Goal: Task Accomplishment & Management: Use online tool/utility

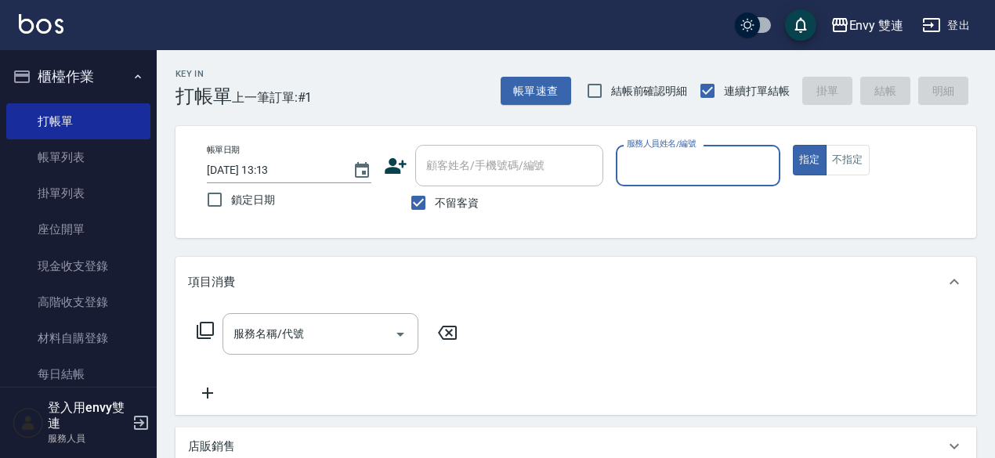
scroll to position [252, 0]
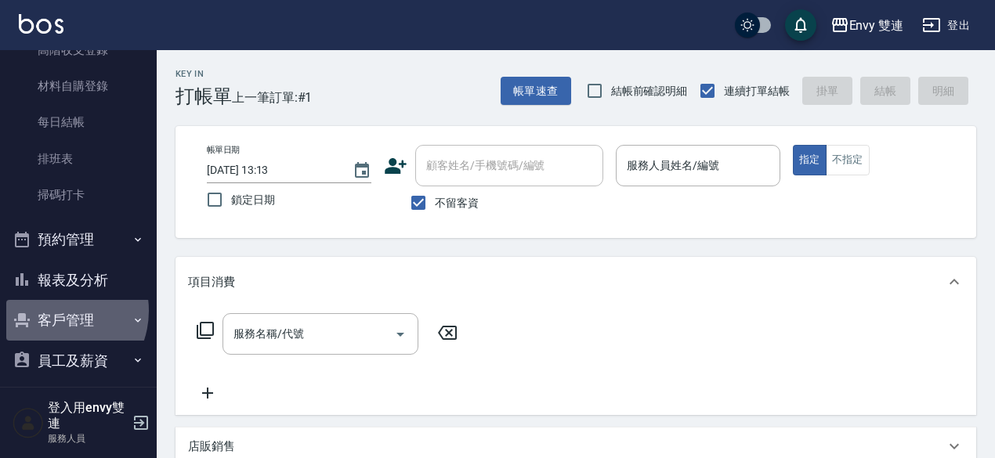
click at [56, 311] on button "客戶管理" at bounding box center [78, 320] width 144 height 41
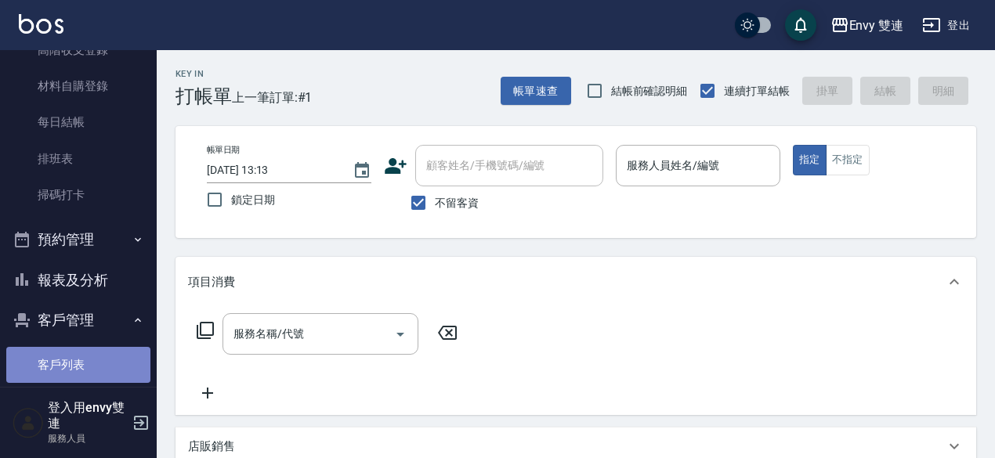
click at [89, 363] on link "客戶列表" at bounding box center [78, 365] width 144 height 36
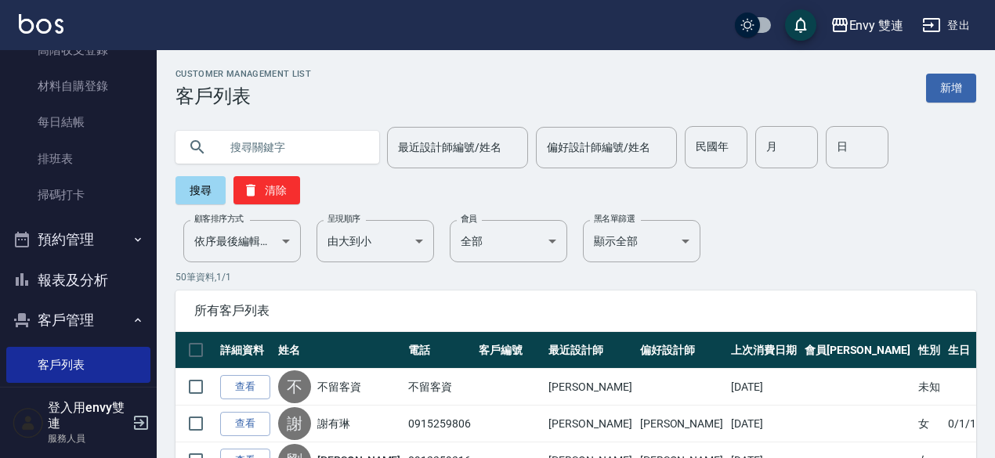
click at [283, 161] on input "text" at bounding box center [292, 147] width 147 height 42
type input "顏"
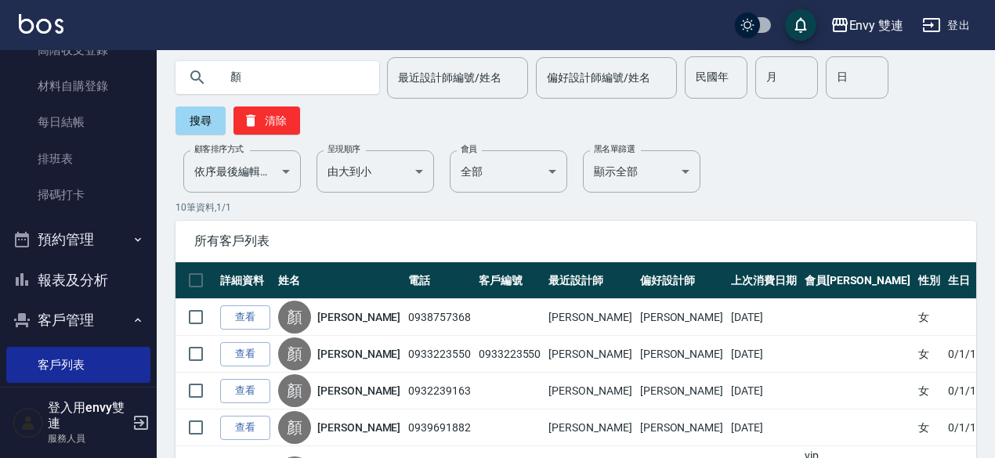
scroll to position [85, 0]
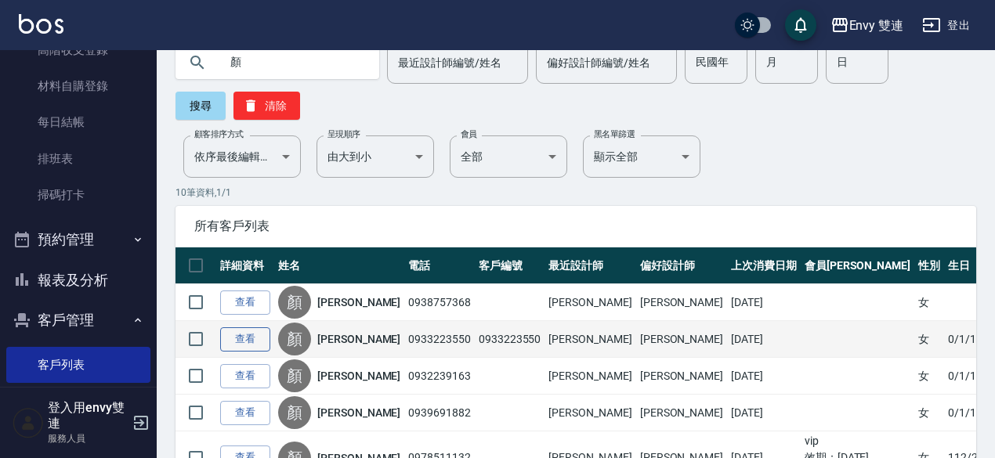
click at [250, 334] on link "查看" at bounding box center [245, 339] width 50 height 24
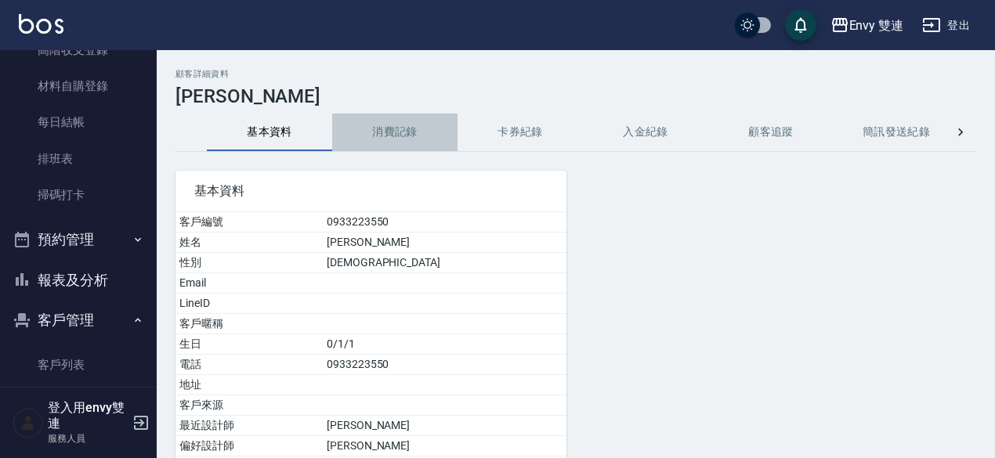
click at [387, 126] on button "消費記錄" at bounding box center [394, 133] width 125 height 38
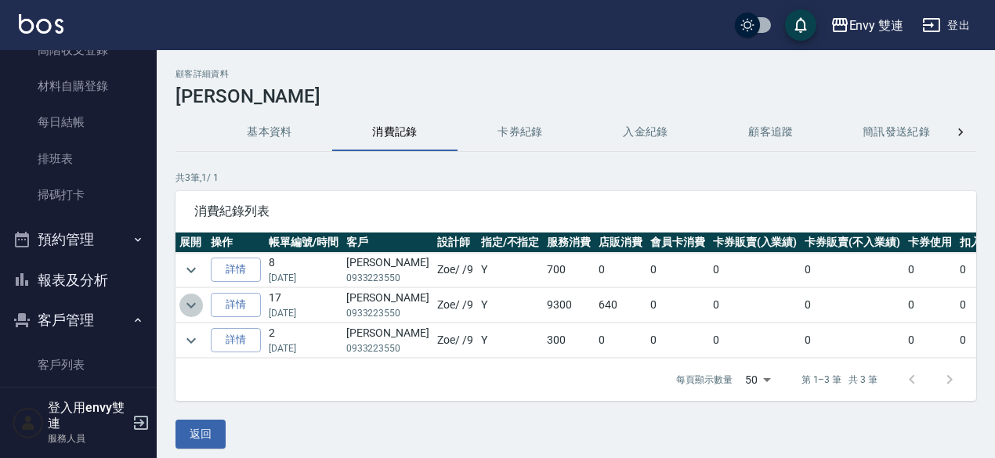
click at [195, 302] on icon "expand row" at bounding box center [190, 304] width 9 height 5
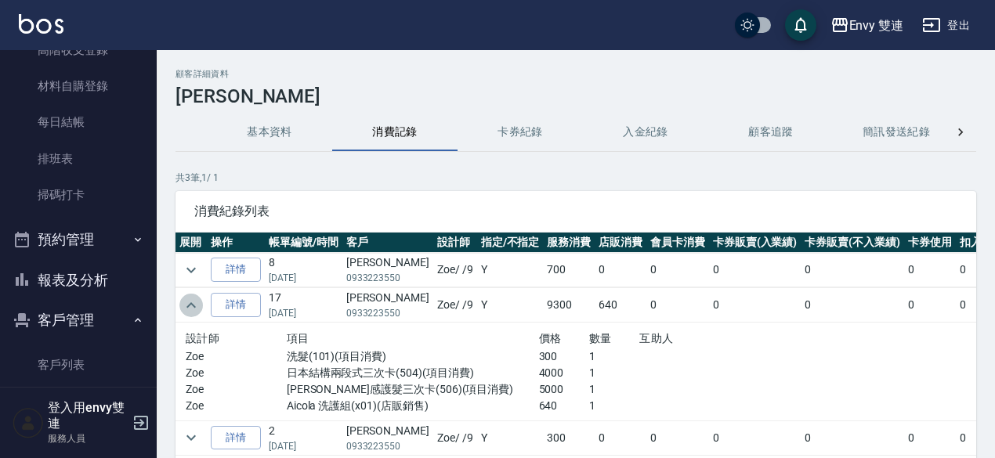
click at [195, 302] on icon "expand row" at bounding box center [191, 305] width 19 height 19
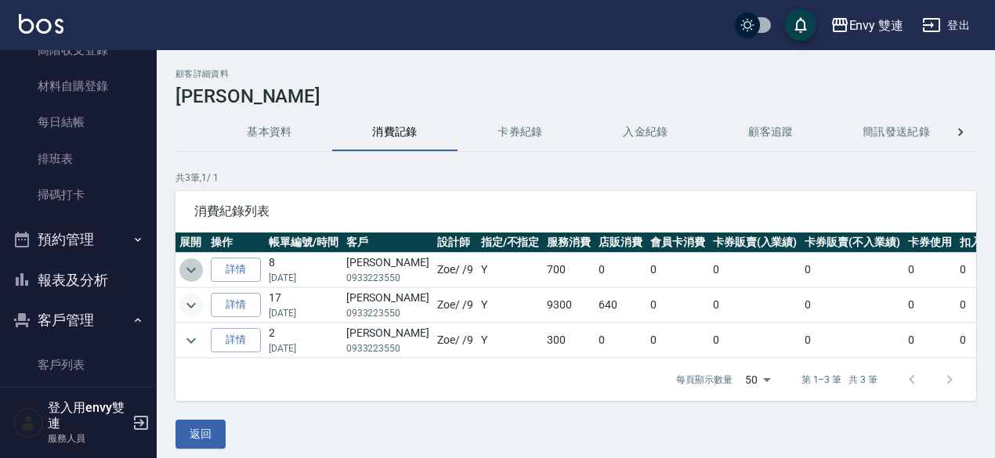
click at [194, 261] on icon "expand row" at bounding box center [191, 270] width 19 height 19
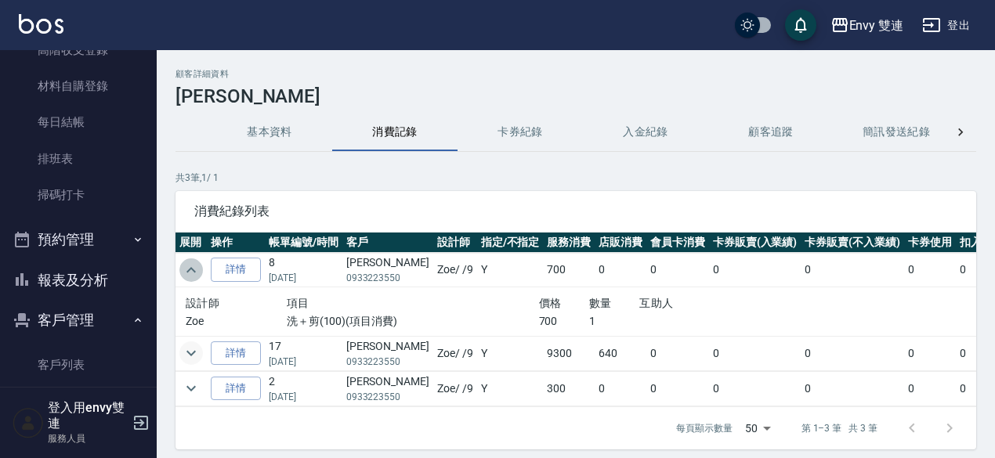
click at [195, 262] on icon "expand row" at bounding box center [191, 270] width 19 height 19
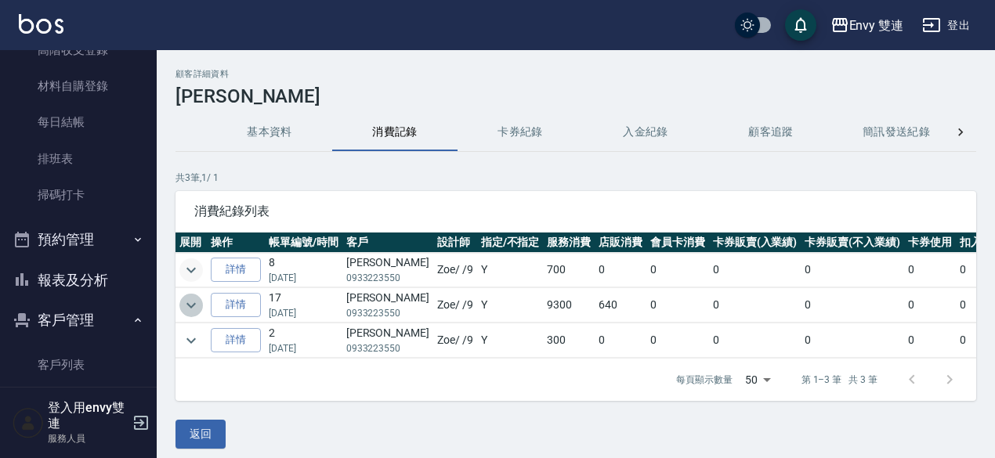
click at [199, 310] on icon "expand row" at bounding box center [191, 305] width 19 height 19
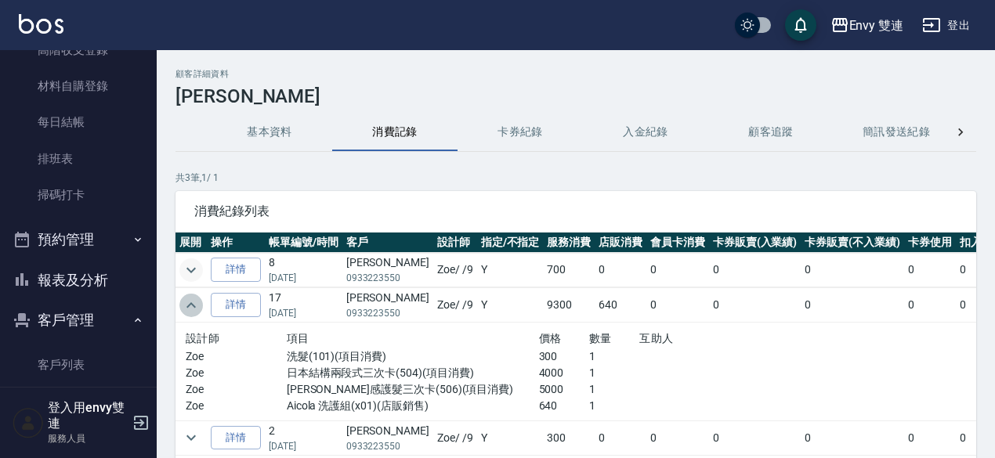
click at [199, 310] on icon "expand row" at bounding box center [191, 305] width 19 height 19
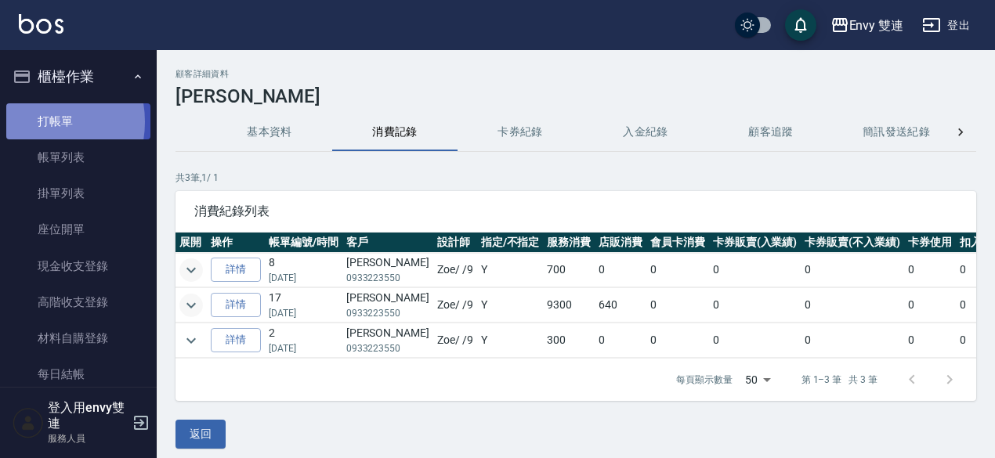
click at [36, 121] on link "打帳單" at bounding box center [78, 121] width 144 height 36
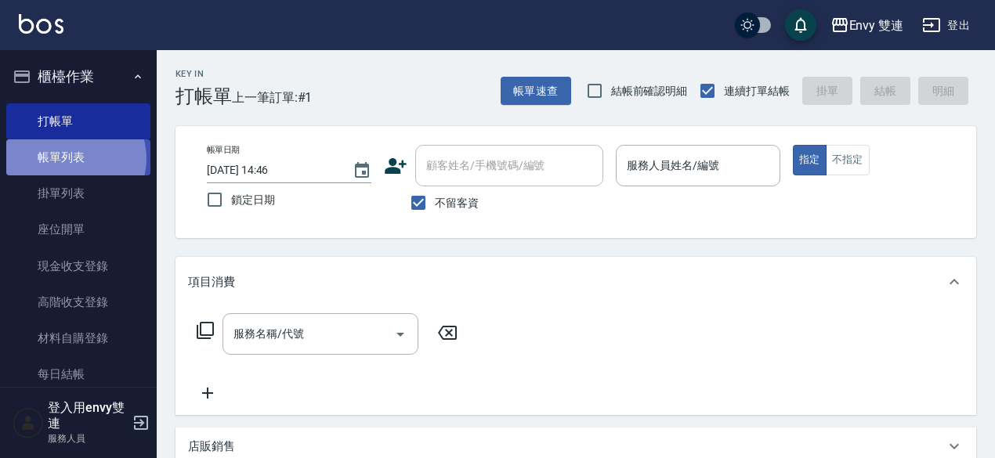
click at [72, 159] on link "帳單列表" at bounding box center [78, 157] width 144 height 36
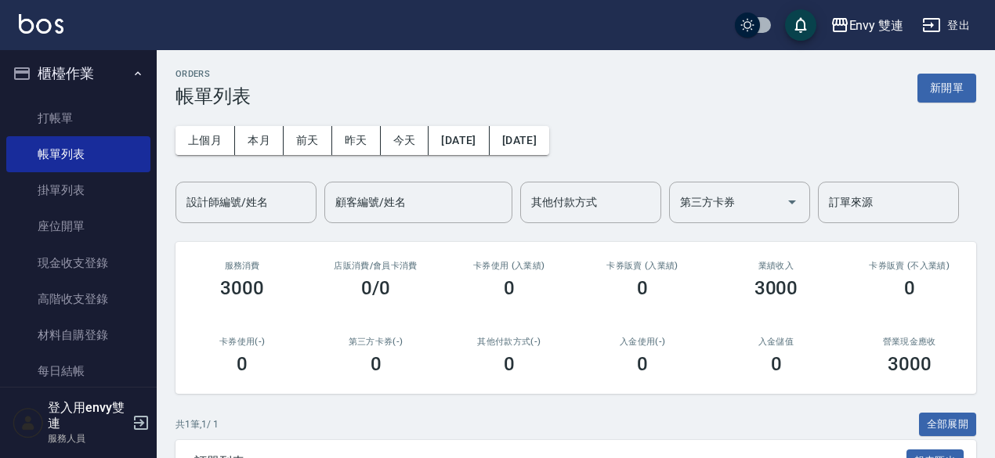
scroll to position [2, 0]
click at [472, 131] on button "[DATE]" at bounding box center [459, 140] width 60 height 29
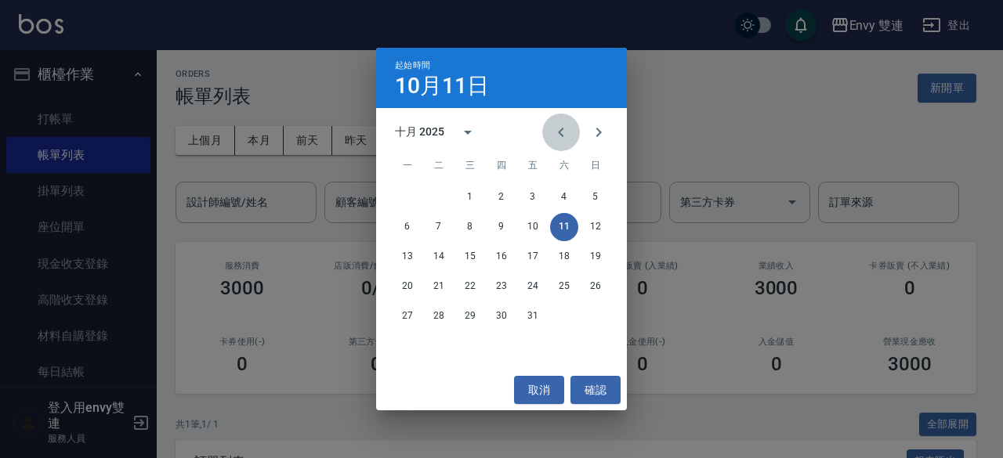
click at [555, 124] on icon "Previous month" at bounding box center [561, 132] width 19 height 19
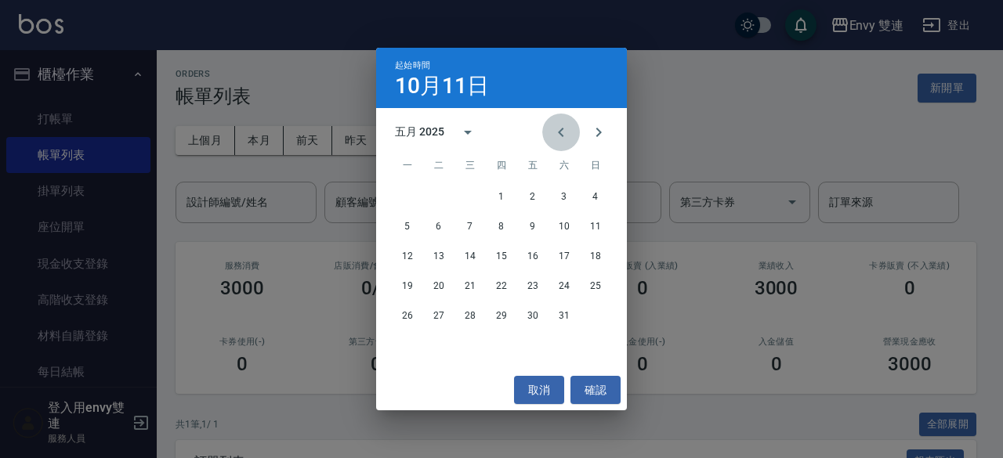
click at [555, 124] on icon "Previous month" at bounding box center [561, 132] width 19 height 19
click at [568, 220] on button "12" at bounding box center [564, 227] width 28 height 28
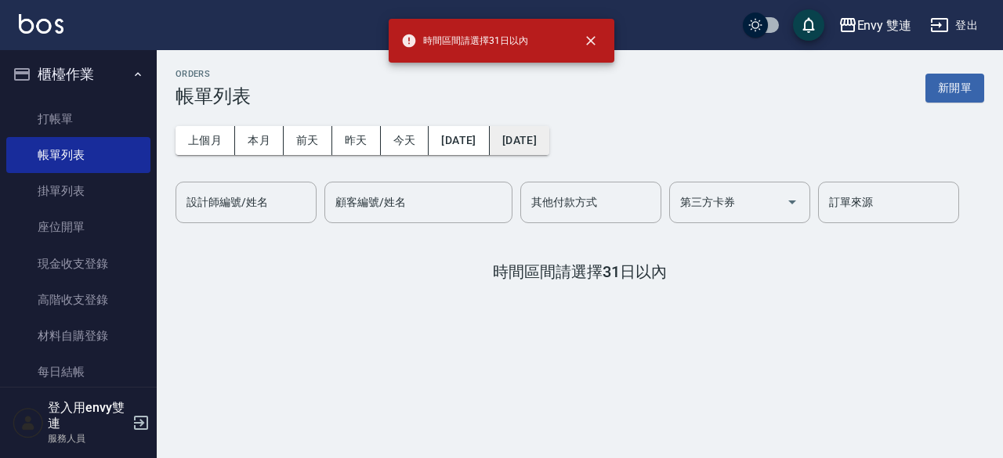
click at [549, 139] on button "[DATE]" at bounding box center [520, 140] width 60 height 29
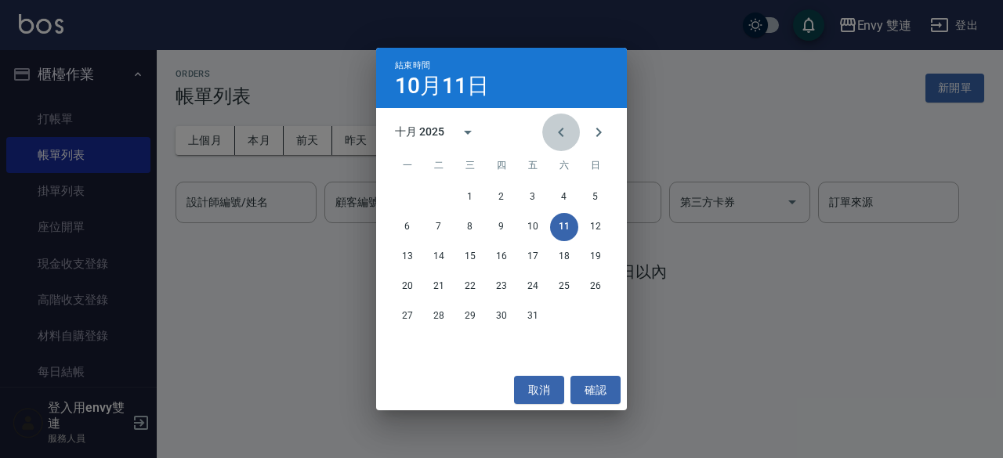
click at [566, 125] on icon "Previous month" at bounding box center [561, 132] width 19 height 19
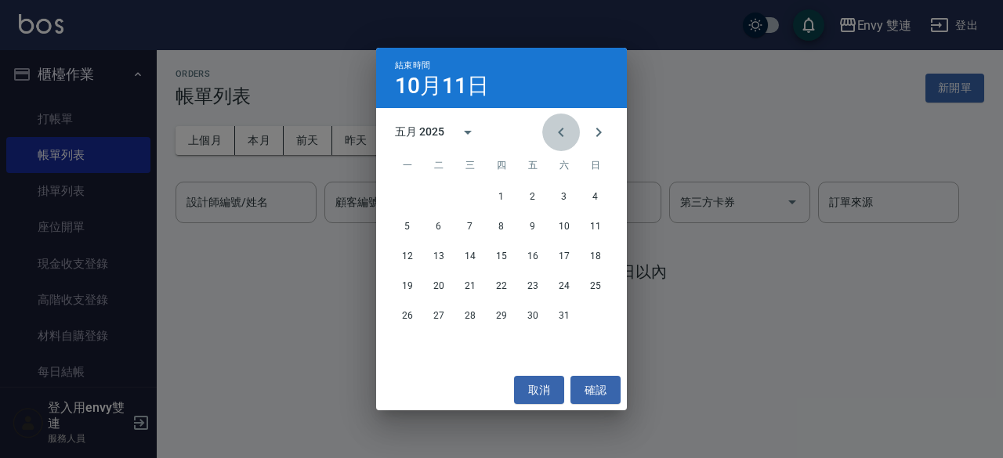
click at [566, 125] on icon "Previous month" at bounding box center [561, 132] width 19 height 19
click at [553, 222] on button "12" at bounding box center [564, 227] width 28 height 28
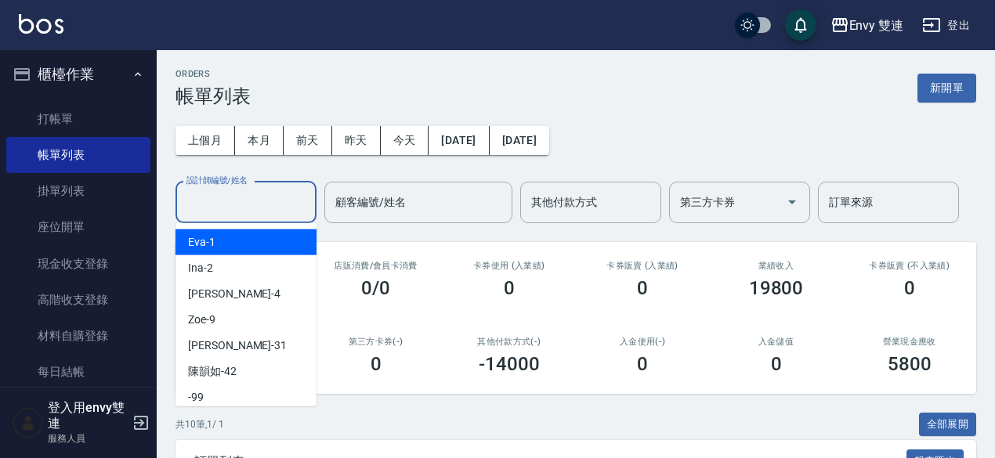
click at [291, 209] on input "設計師編號/姓名" at bounding box center [246, 202] width 127 height 27
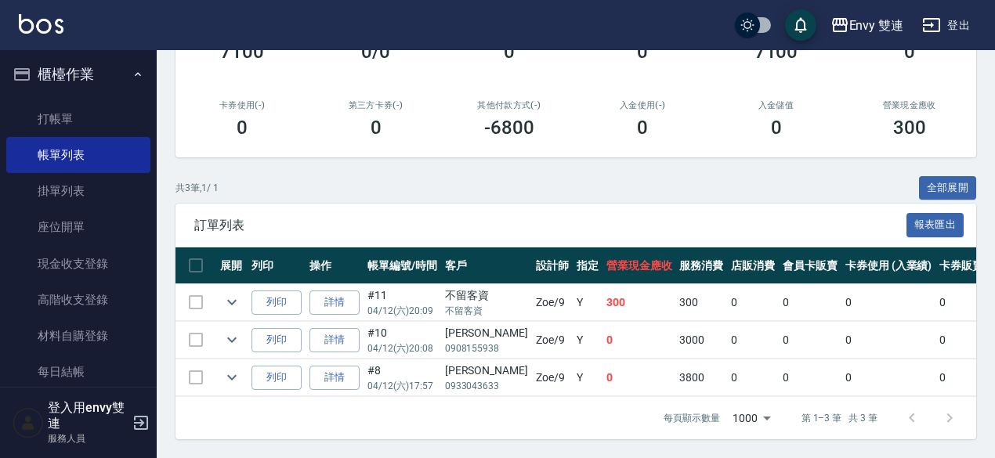
scroll to position [246, 0]
type input "Zoe-9"
click at [229, 336] on icon "expand row" at bounding box center [231, 340] width 19 height 19
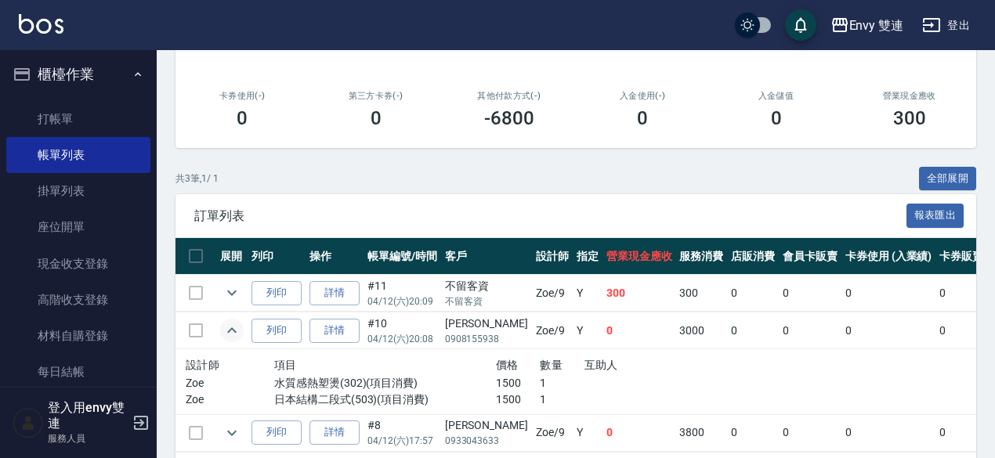
click at [229, 336] on icon "expand row" at bounding box center [231, 330] width 19 height 19
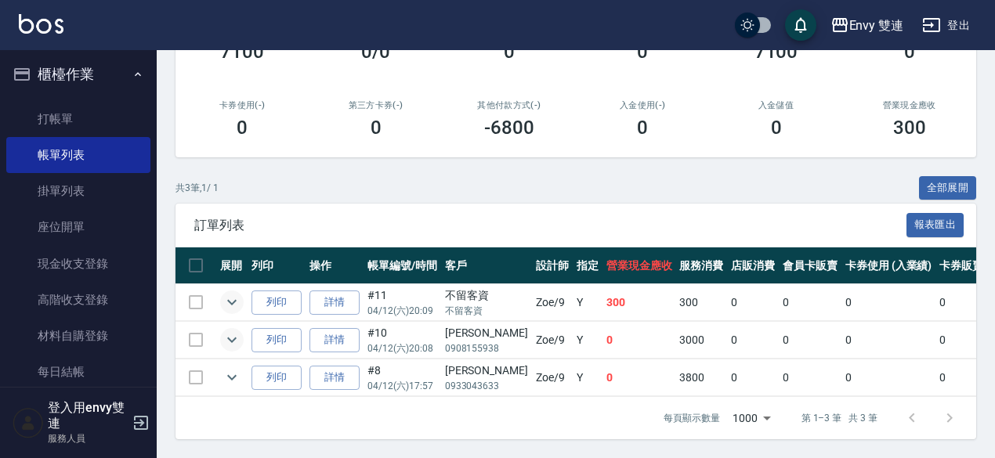
click at [236, 300] on icon "expand row" at bounding box center [231, 302] width 9 height 5
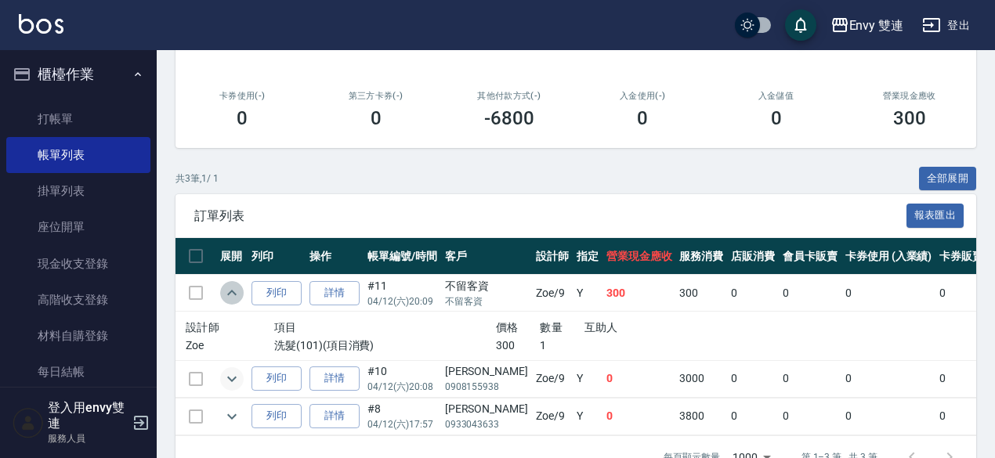
click at [236, 291] on icon "expand row" at bounding box center [231, 293] width 19 height 19
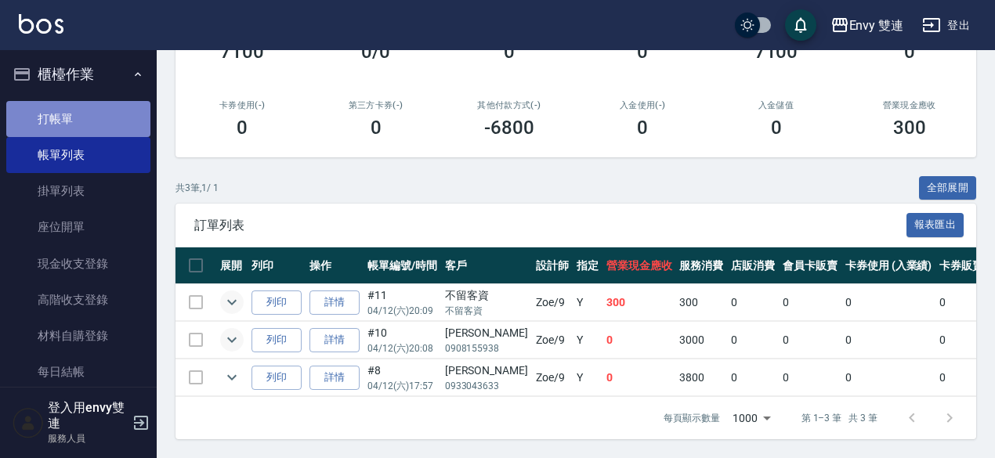
click at [92, 123] on link "打帳單" at bounding box center [78, 119] width 144 height 36
